Goal: Transaction & Acquisition: Purchase product/service

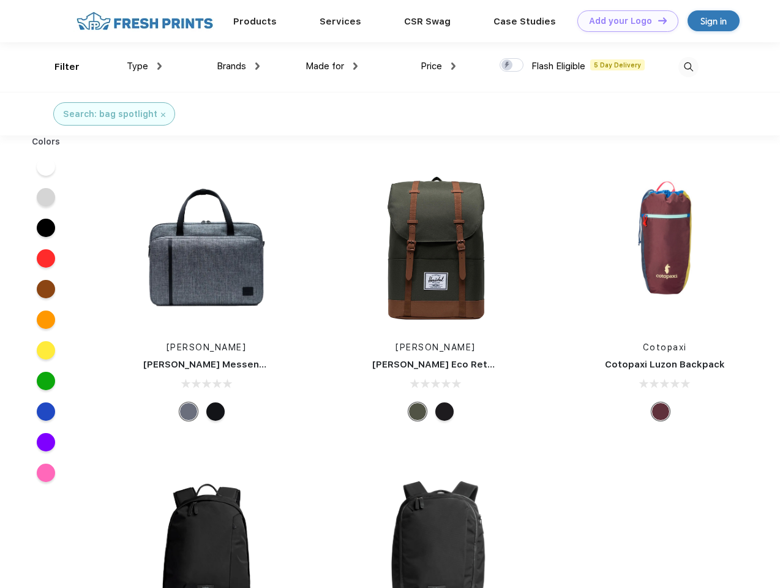
scroll to position [1, 0]
click at [623, 21] on link "Add your Logo Design Tool" at bounding box center [627, 20] width 101 height 21
click at [0, 0] on div "Design Tool" at bounding box center [0, 0] width 0 height 0
click at [657, 20] on link "Add your Logo Design Tool" at bounding box center [627, 20] width 101 height 21
click at [59, 67] on div "Filter" at bounding box center [67, 67] width 25 height 14
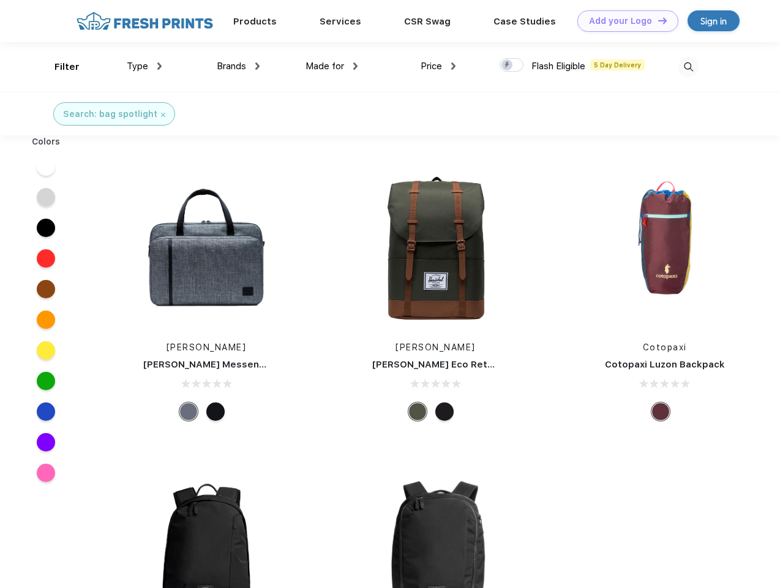
click at [145, 66] on span "Type" at bounding box center [137, 66] width 21 height 11
click at [238, 66] on span "Brands" at bounding box center [231, 66] width 29 height 11
click at [332, 66] on span "Made for" at bounding box center [325, 66] width 39 height 11
click at [438, 66] on span "Price" at bounding box center [431, 66] width 21 height 11
click at [512, 66] on div at bounding box center [512, 64] width 24 height 13
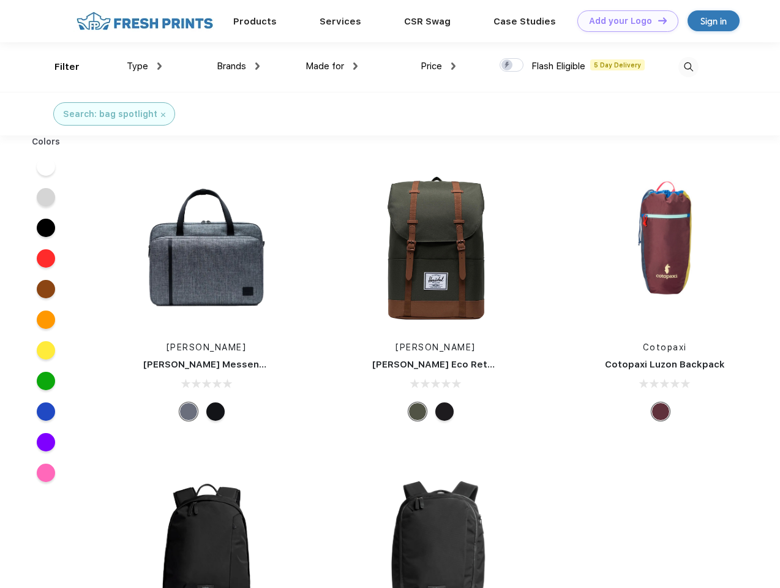
click at [508, 66] on input "checkbox" at bounding box center [504, 62] width 8 height 8
click at [688, 67] on img at bounding box center [689, 67] width 20 height 20
